Goal: Task Accomplishment & Management: Use online tool/utility

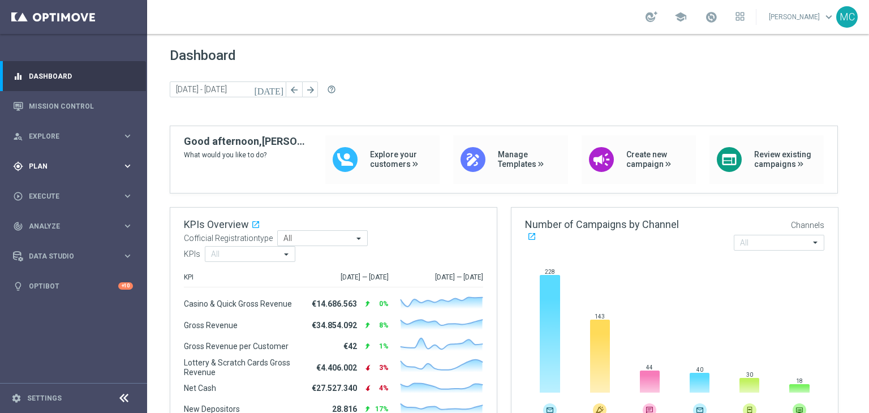
click at [114, 161] on div "gps_fixed Plan" at bounding box center [67, 166] width 109 height 10
click at [68, 189] on link "Target Groups" at bounding box center [73, 189] width 88 height 9
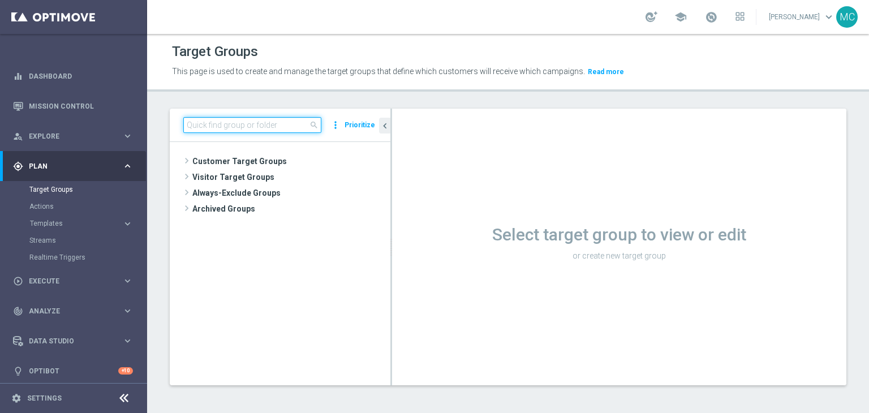
click at [255, 118] on input at bounding box center [252, 125] width 138 height 16
paste input "NEW Active Lottery HIGH con marginalità>0_flag NL"
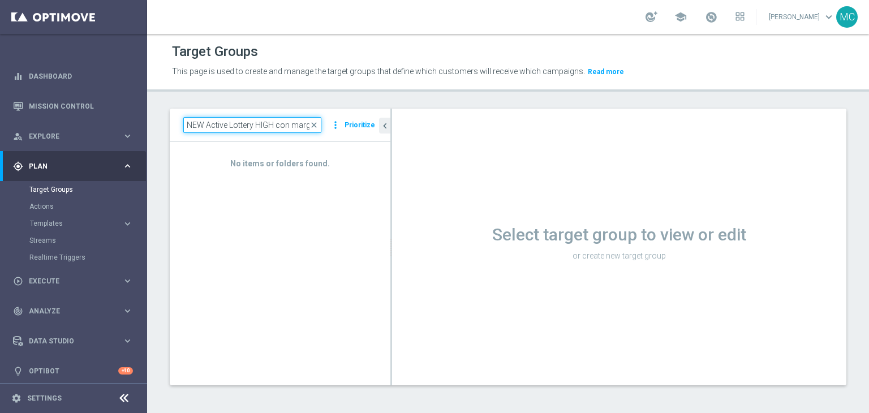
click at [286, 121] on input "NEW Active Lottery HIGH con marginalità>0_flag" at bounding box center [252, 125] width 138 height 16
paste input "09.07 BF 2€ TOP+HIGH NO GEV 14GG"
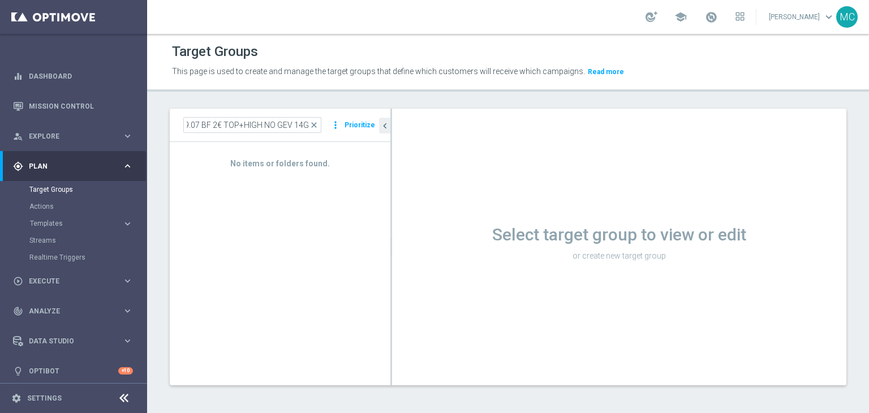
click at [297, 109] on div "09.07 BF 2€ TOP+HIGH NO GEV 14GG close more_vert Prioritize" at bounding box center [280, 125] width 221 height 33
click at [284, 126] on input "09.07 BF 2€ TOP+HIGH NO GEV 14GG" at bounding box center [252, 125] width 138 height 16
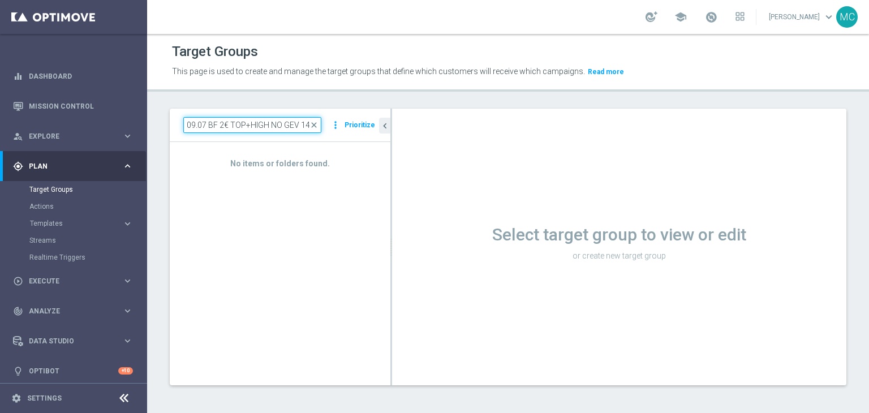
paste input "NEW Active Lottery HIGH con marginalità>0_flag NL"
type input "NEW Active Lottery HIGH con marginalità>0_flag NL"
click at [280, 92] on div "Target Groups This page is used to create and manage the target groups that def…" at bounding box center [508, 223] width 722 height 379
